Goal: Find specific page/section: Find specific page/section

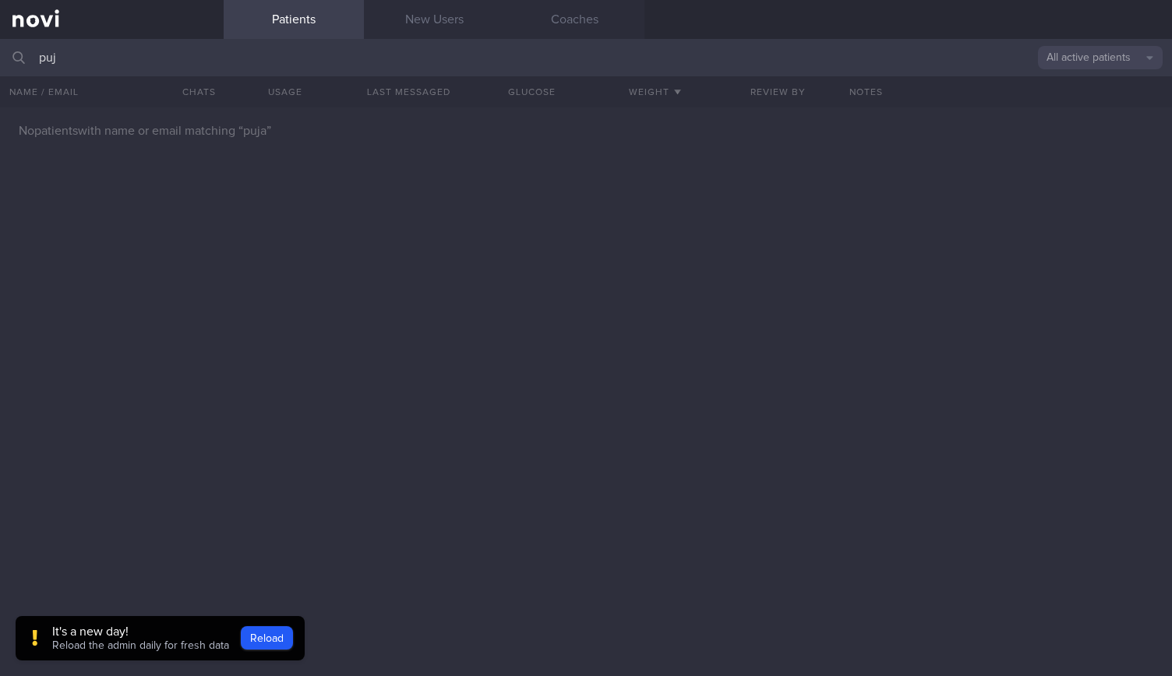
type input "puja"
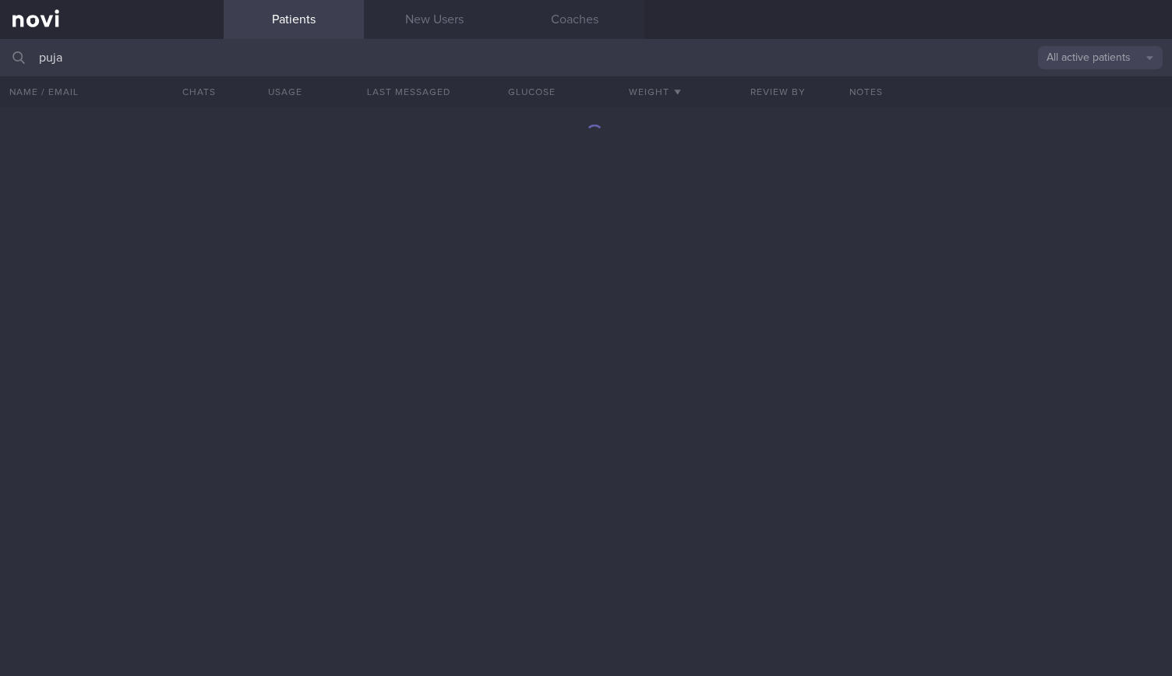
click at [399, 60] on input "puja" at bounding box center [586, 57] width 1172 height 37
click at [391, 306] on div at bounding box center [586, 392] width 1172 height 569
click at [146, 46] on input "puja" at bounding box center [586, 57] width 1172 height 37
click at [243, 238] on div "PUJA [PERSON_NAME] [EMAIL_ADDRESS][PERSON_NAME][DOMAIN_NAME]" at bounding box center [586, 392] width 1172 height 569
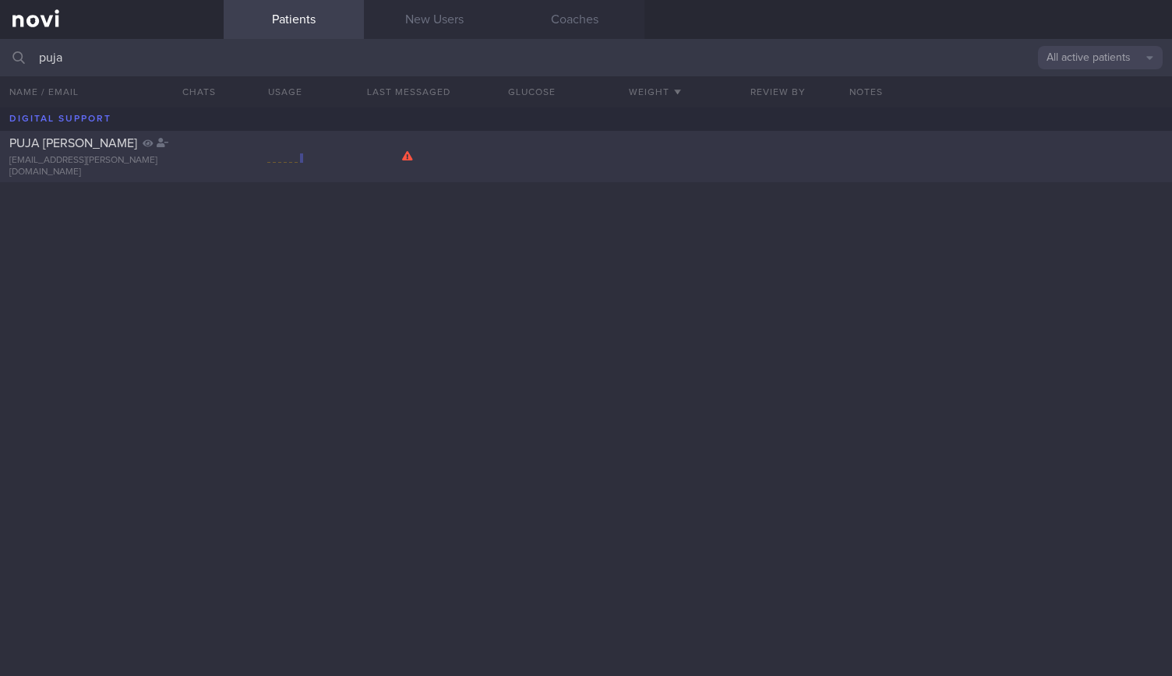
click at [157, 158] on div "PUJA [PERSON_NAME] [EMAIL_ADDRESS][PERSON_NAME][DOMAIN_NAME]" at bounding box center [112, 157] width 224 height 43
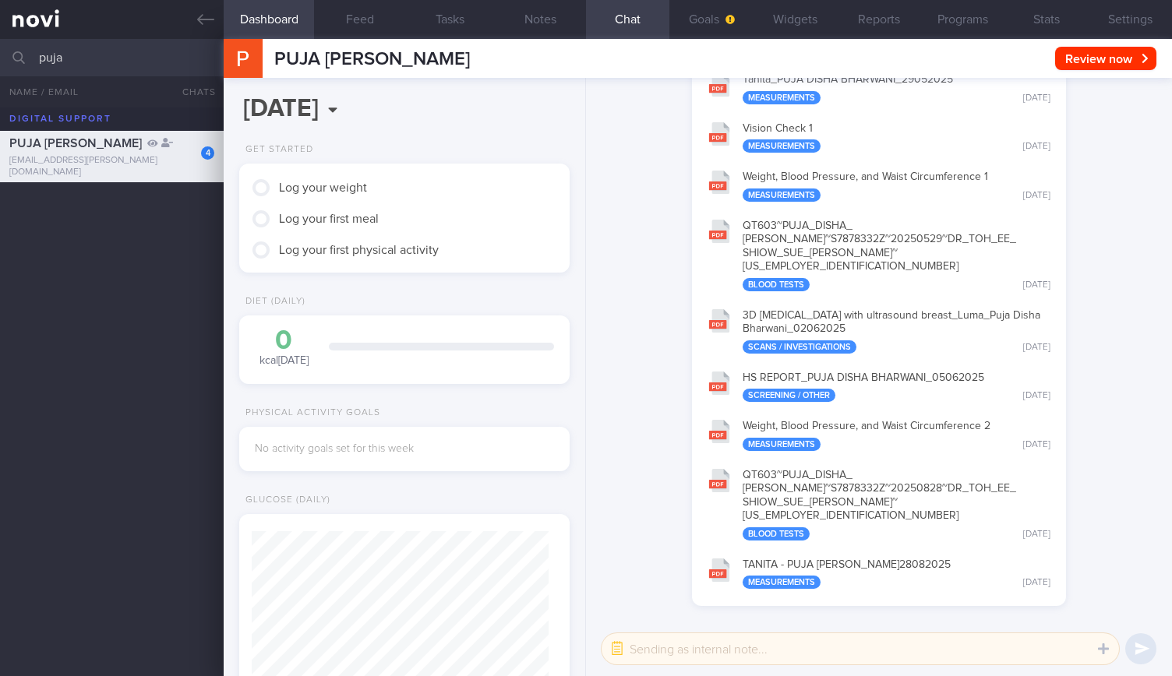
scroll to position [-751, 0]
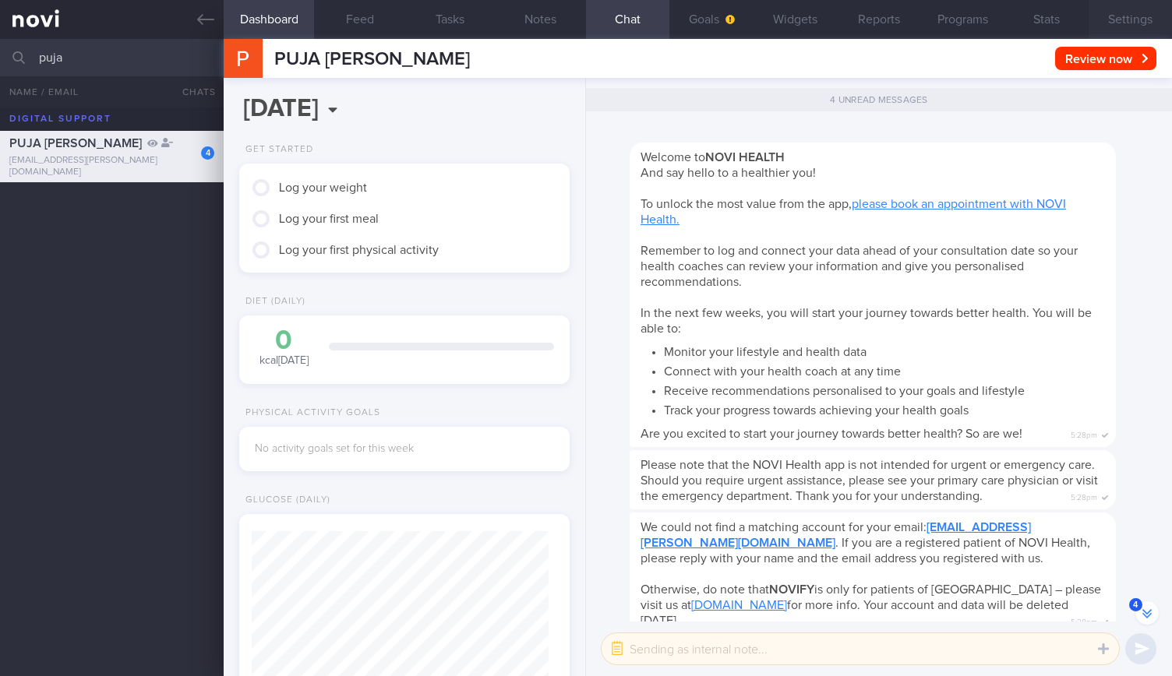
click at [1111, 19] on button "Settings" at bounding box center [1129, 19] width 83 height 39
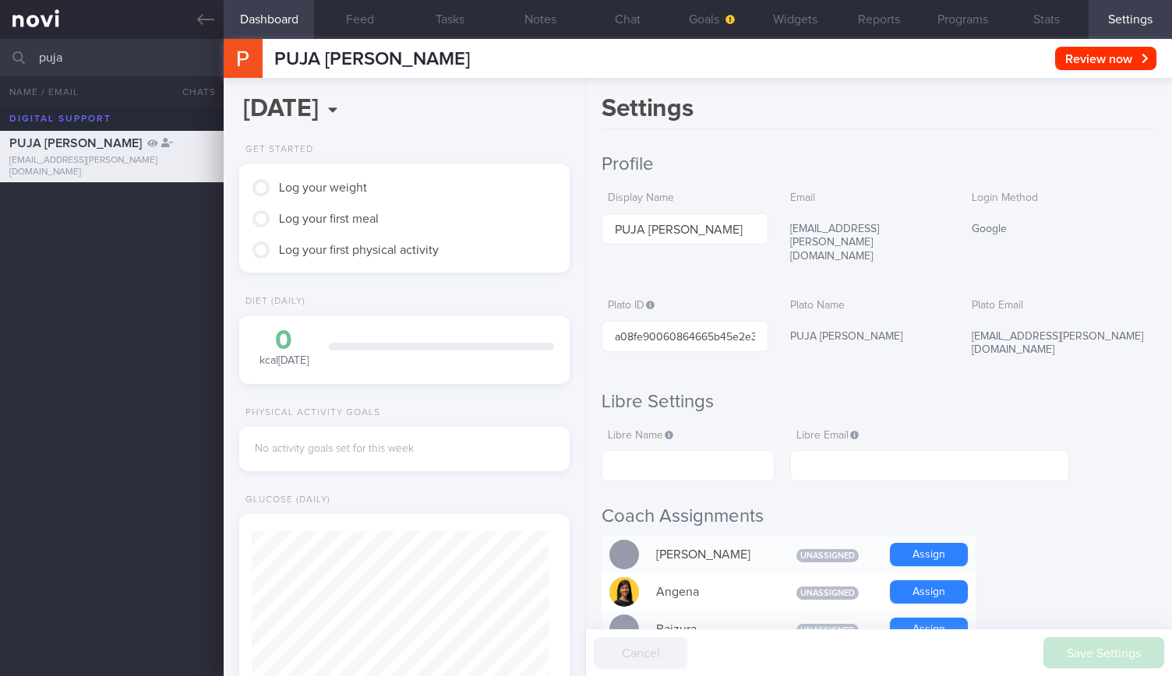
scroll to position [-706, 0]
click at [1130, 24] on button "Settings" at bounding box center [1129, 19] width 83 height 39
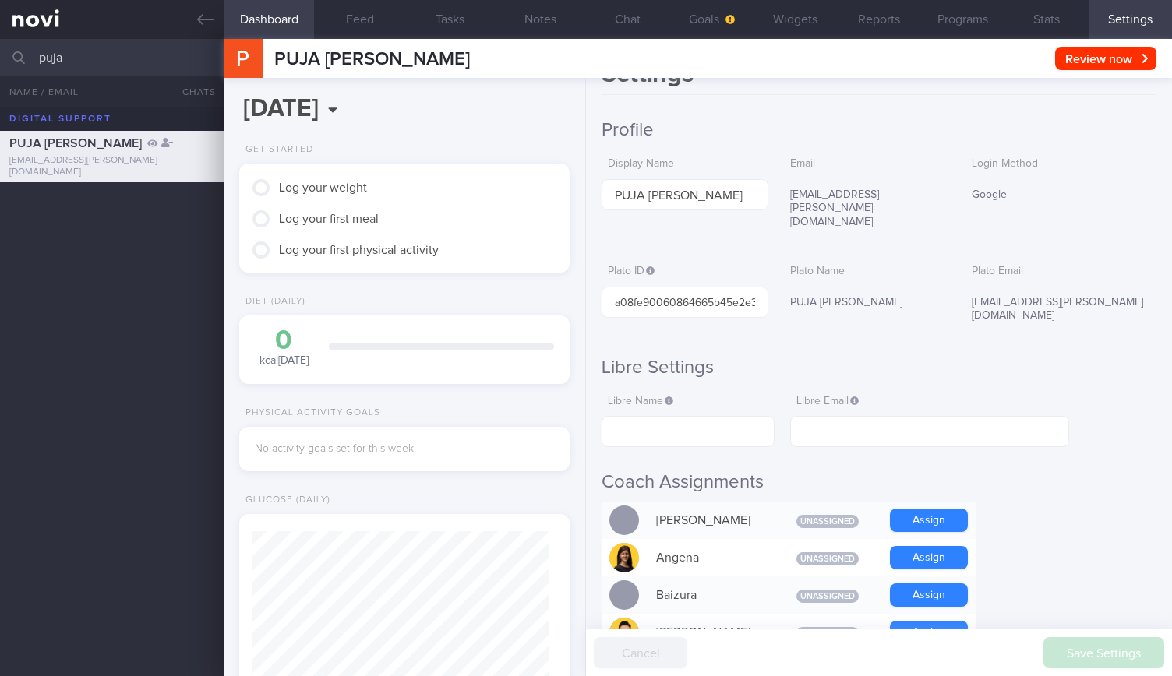
scroll to position [0, 0]
